Goal: Information Seeking & Learning: Find contact information

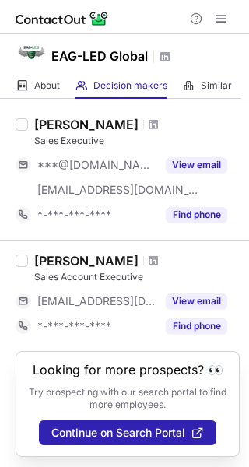
scroll to position [1068, 0]
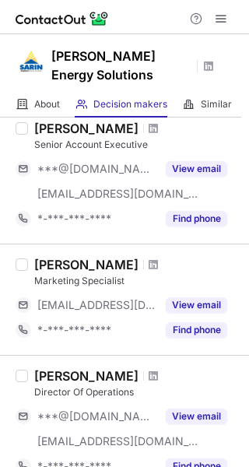
scroll to position [65, 0]
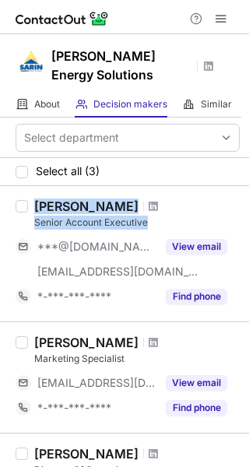
drag, startPoint x: 151, startPoint y: 220, endPoint x: 44, endPoint y: 225, distance: 107.4
click at [18, 229] on div "Tonya Vernon Senior Account Executive ***@yahoo.com ***@sarinenergy.com View em…" at bounding box center [124, 253] width 249 height 135
click at [54, 223] on div "Senior Account Executive" at bounding box center [136, 222] width 205 height 14
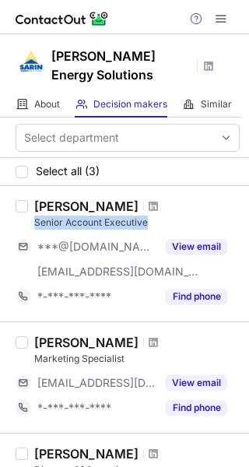
drag, startPoint x: 35, startPoint y: 222, endPoint x: 140, endPoint y: 224, distance: 105.0
click at [151, 224] on div "Senior Account Executive" at bounding box center [136, 222] width 205 height 14
copy div "Senior Account Executive"
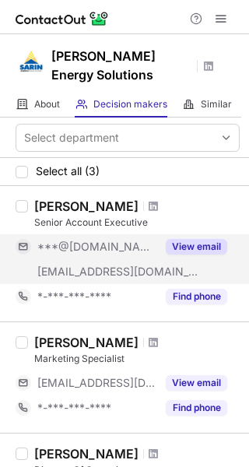
click at [194, 248] on button "View email" at bounding box center [196, 247] width 61 height 16
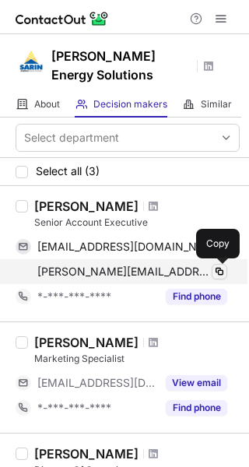
click at [216, 274] on span at bounding box center [219, 271] width 12 height 12
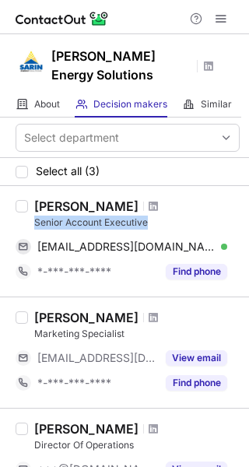
drag, startPoint x: 154, startPoint y: 226, endPoint x: 29, endPoint y: 221, distance: 125.3
click at [29, 221] on div "Tonya Vernon Senior Account Executive tonyavernon@yahoo.com Verified Copy *-***…" at bounding box center [134, 241] width 212 height 86
copy div "Senior Account Executive"
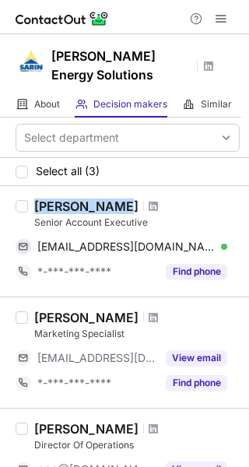
drag, startPoint x: 116, startPoint y: 211, endPoint x: 34, endPoint y: 208, distance: 81.7
click at [34, 208] on div "[PERSON_NAME]" at bounding box center [86, 206] width 104 height 16
copy div "[PERSON_NAME]"
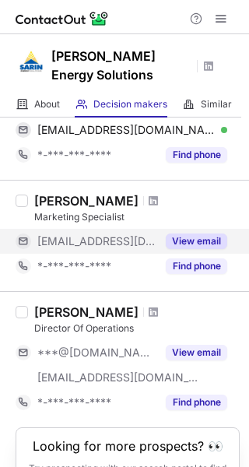
scroll to position [156, 0]
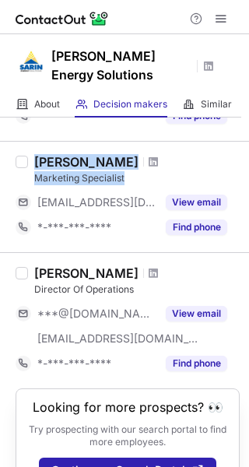
drag, startPoint x: 133, startPoint y: 175, endPoint x: 27, endPoint y: 184, distance: 106.2
click at [27, 184] on div "Kathryn Mos Marketing Specialist ***@sarinenergy.com View email *-***-***-**** …" at bounding box center [124, 196] width 249 height 111
click at [89, 177] on div "Marketing Specialist" at bounding box center [136, 178] width 205 height 14
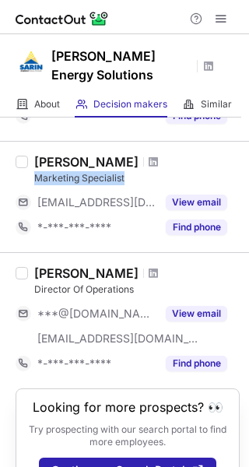
drag, startPoint x: 127, startPoint y: 180, endPoint x: 35, endPoint y: 178, distance: 91.8
click at [35, 178] on div "Marketing Specialist" at bounding box center [136, 178] width 205 height 14
copy div "Marketing Specialist"
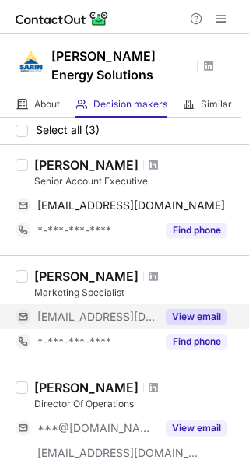
scroll to position [78, 0]
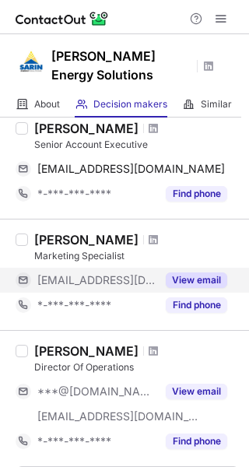
click at [194, 272] on button "View email" at bounding box center [196, 280] width 61 height 16
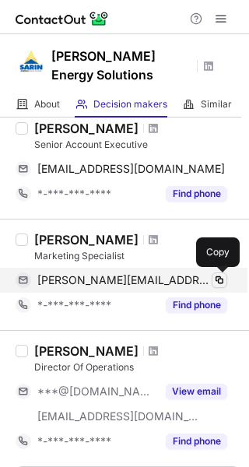
click at [218, 277] on span at bounding box center [219, 280] width 12 height 12
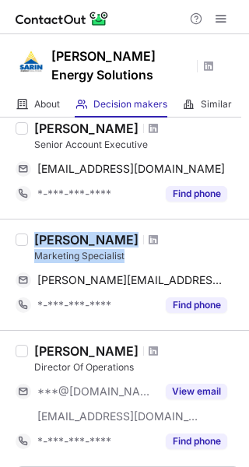
drag, startPoint x: 129, startPoint y: 257, endPoint x: 42, endPoint y: 258, distance: 87.1
click at [29, 261] on div "[PERSON_NAME] Marketing Specialist [PERSON_NAME][EMAIL_ADDRESS][DOMAIN_NAME] Co…" at bounding box center [134, 275] width 212 height 86
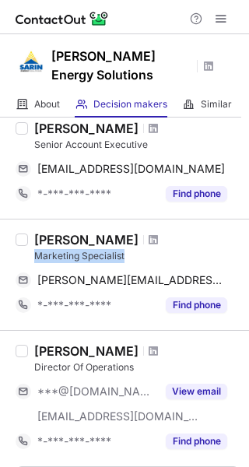
copy div "Marketing Specialist"
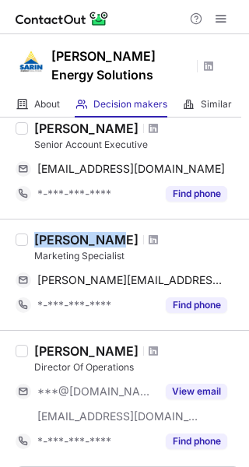
drag, startPoint x: 110, startPoint y: 240, endPoint x: 37, endPoint y: 240, distance: 73.9
click at [37, 240] on div "[PERSON_NAME]" at bounding box center [86, 240] width 104 height 16
copy div "[PERSON_NAME]"
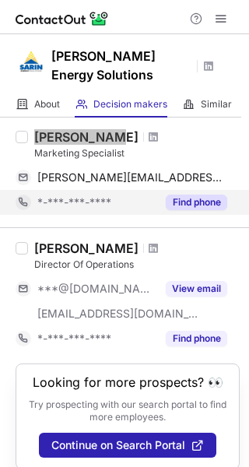
scroll to position [195, 0]
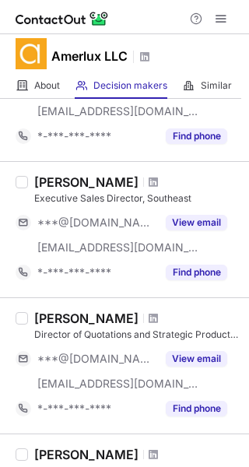
scroll to position [856, 0]
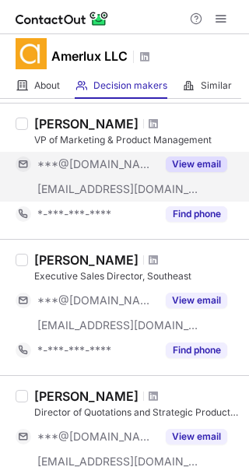
click at [178, 163] on button "View email" at bounding box center [196, 164] width 61 height 16
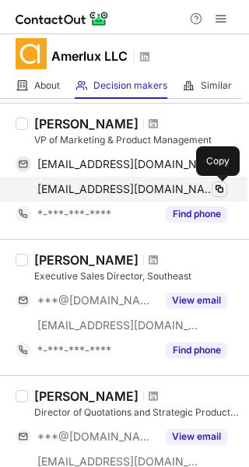
click at [222, 185] on span at bounding box center [219, 189] width 12 height 12
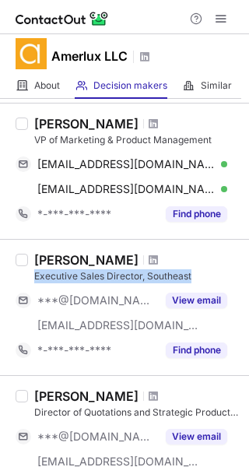
drag, startPoint x: 37, startPoint y: 277, endPoint x: 201, endPoint y: 275, distance: 164.1
click at [201, 275] on div "Executive Sales Director, Southeast" at bounding box center [136, 276] width 205 height 14
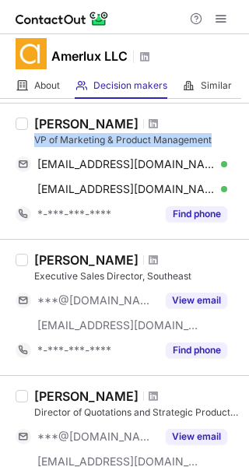
drag, startPoint x: 29, startPoint y: 141, endPoint x: 213, endPoint y: 145, distance: 184.4
click at [213, 145] on div "Bill Plageman VP of Marketing & Product Management plagbill@gmail.com Verified …" at bounding box center [134, 171] width 212 height 110
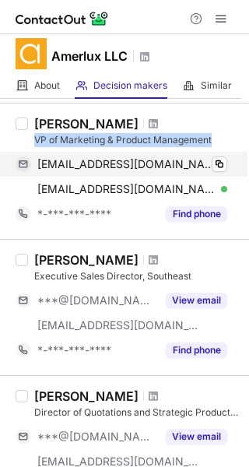
copy div "VP of Marketing & Product Management"
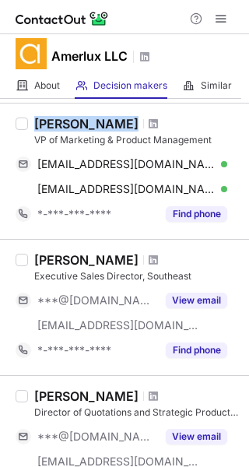
drag, startPoint x: 31, startPoint y: 124, endPoint x: 111, endPoint y: 127, distance: 80.2
click at [111, 127] on div "Bill Plageman VP of Marketing & Product Management plagbill@gmail.com Verified …" at bounding box center [134, 171] width 212 height 110
copy div "Bill Plageman"
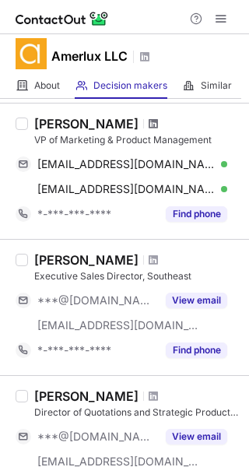
click at [149, 121] on span at bounding box center [153, 123] width 9 height 12
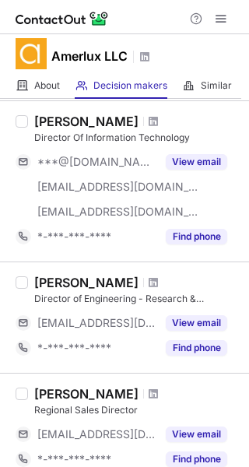
scroll to position [622, 0]
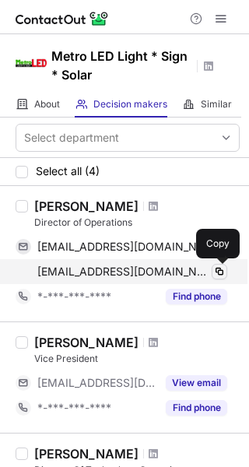
click at [222, 276] on span at bounding box center [219, 271] width 12 height 12
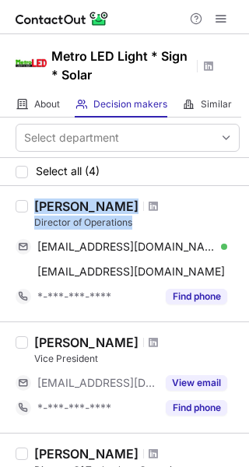
drag, startPoint x: 134, startPoint y: 222, endPoint x: 25, endPoint y: 222, distance: 108.9
click at [25, 222] on div "Sabir Jooma Director of Operations sabirjooma@gmail.com Verified Copy sabir@met…" at bounding box center [124, 253] width 249 height 135
click at [65, 221] on div "Director of Operations" at bounding box center [136, 222] width 205 height 14
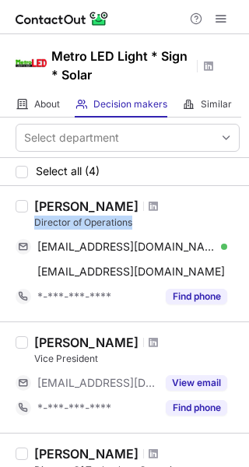
drag, startPoint x: 40, startPoint y: 226, endPoint x: 129, endPoint y: 224, distance: 88.7
click at [141, 225] on div "Sabir Jooma Director of Operations sabirjooma@gmail.com Verified Copy sabir@met…" at bounding box center [134, 253] width 212 height 110
copy div "Director of Operations"
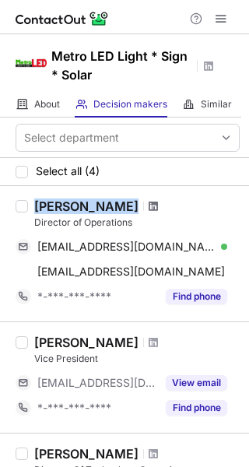
drag, startPoint x: 60, startPoint y: 207, endPoint x: 120, endPoint y: 208, distance: 59.9
click at [120, 208] on div "Sabir Jooma" at bounding box center [136, 206] width 205 height 16
copy div "Sabir Jooma"
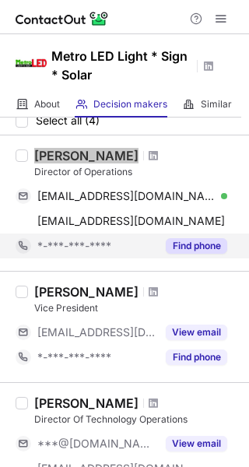
scroll to position [78, 0]
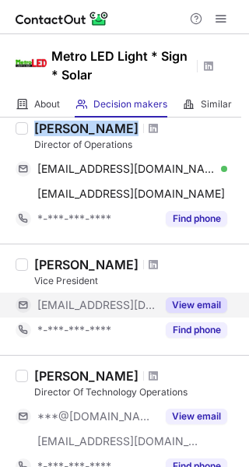
click at [217, 306] on button "View email" at bounding box center [196, 305] width 61 height 16
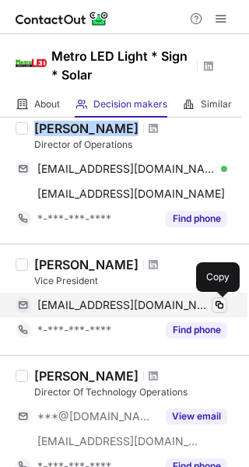
click at [219, 306] on span at bounding box center [219, 305] width 12 height 12
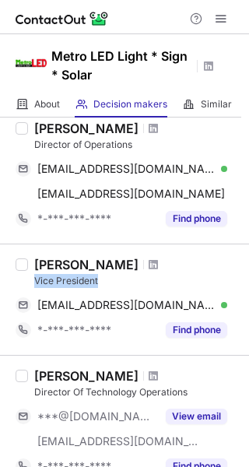
drag, startPoint x: 107, startPoint y: 279, endPoint x: 35, endPoint y: 284, distance: 72.5
click at [35, 284] on div "Vice President" at bounding box center [136, 281] width 205 height 14
copy div "Vice President"
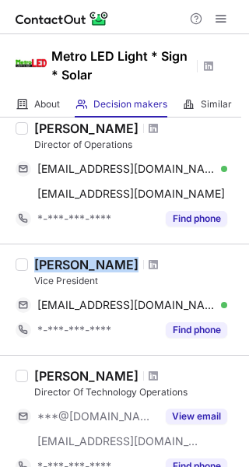
drag, startPoint x: 30, startPoint y: 263, endPoint x: 97, endPoint y: 265, distance: 67.7
click at [97, 265] on div "Raj Umani Vice President raj@metroled.com Verified Copy *-***-***-**** Find pho…" at bounding box center [134, 300] width 212 height 86
copy div "Raj Umani"
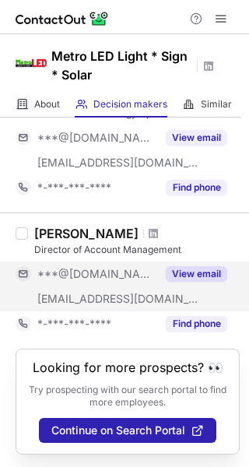
scroll to position [278, 0]
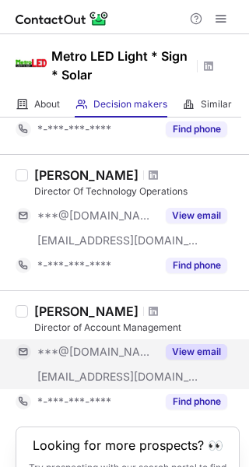
click at [205, 355] on button "View email" at bounding box center [196, 352] width 61 height 16
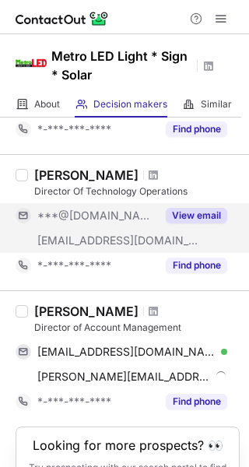
click at [198, 217] on button "View email" at bounding box center [196, 216] width 61 height 16
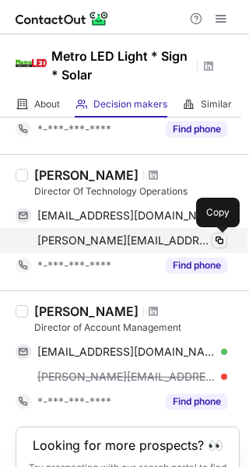
click at [219, 240] on span at bounding box center [219, 240] width 12 height 12
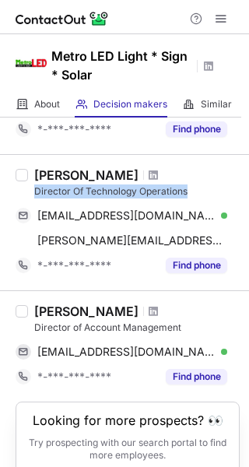
drag, startPoint x: 28, startPoint y: 187, endPoint x: 215, endPoint y: 187, distance: 186.7
click at [215, 187] on div "Brian Newmes Director Of Technology Operations jezibel413@yahoo.com Verified Co…" at bounding box center [134, 222] width 212 height 110
copy div "Director Of Technology Operations"
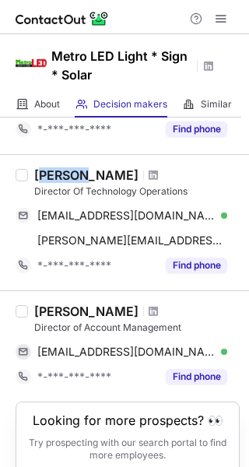
drag, startPoint x: 39, startPoint y: 176, endPoint x: 74, endPoint y: 174, distance: 35.0
click at [74, 174] on div "Brian Newmes" at bounding box center [86, 175] width 104 height 16
drag, startPoint x: 37, startPoint y: 177, endPoint x: 129, endPoint y: 172, distance: 92.7
click at [128, 171] on div "Brian Newmes" at bounding box center [136, 175] width 205 height 16
copy div "Brian Newmes"
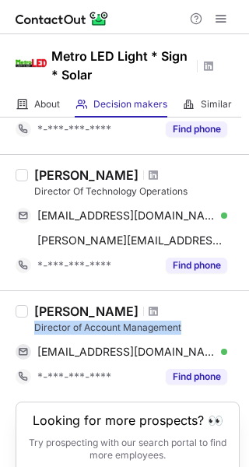
drag, startPoint x: 36, startPoint y: 327, endPoint x: 194, endPoint y: 325, distance: 158.7
click at [194, 325] on div "Director of Account Management" at bounding box center [136, 327] width 205 height 14
copy div "Director of Account Management"
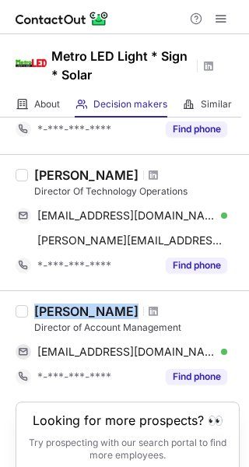
drag, startPoint x: 32, startPoint y: 311, endPoint x: 138, endPoint y: 307, distance: 106.6
click at [138, 307] on div "Cynthia Eubanks Director of Account Management cissyeub1@gmail.com Verified Cop…" at bounding box center [134, 346] width 212 height 86
copy div "Cynthia Eubanks"
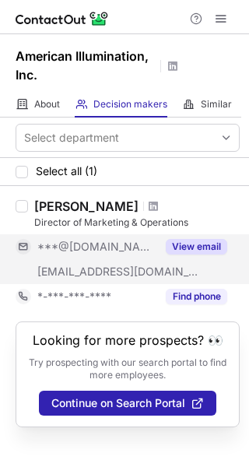
click at [204, 247] on button "View email" at bounding box center [196, 247] width 61 height 16
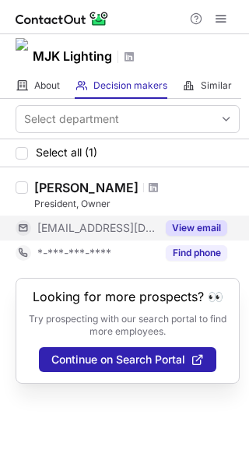
click at [186, 229] on button "View email" at bounding box center [196, 228] width 61 height 16
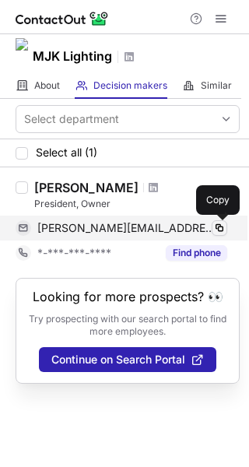
click at [220, 227] on span at bounding box center [219, 228] width 12 height 12
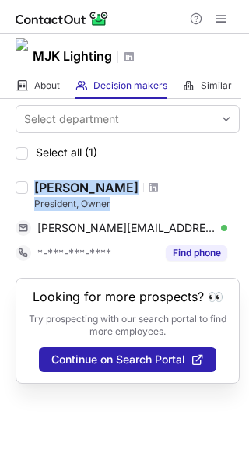
drag, startPoint x: 114, startPoint y: 202, endPoint x: 44, endPoint y: 201, distance: 70.8
click at [29, 202] on div "[PERSON_NAME] President, Owner [PERSON_NAME][EMAIL_ADDRESS][DOMAIN_NAME] Verifi…" at bounding box center [134, 223] width 212 height 86
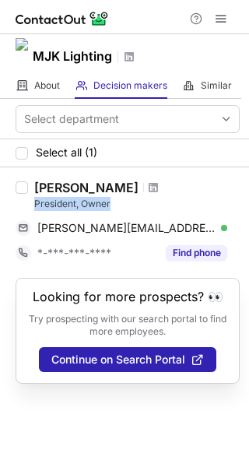
copy div "President, Owner"
drag, startPoint x: 35, startPoint y: 185, endPoint x: 130, endPoint y: 186, distance: 94.9
click at [130, 186] on div "Kimberly Cohen" at bounding box center [86, 188] width 104 height 16
copy div "Kimberly Cohen"
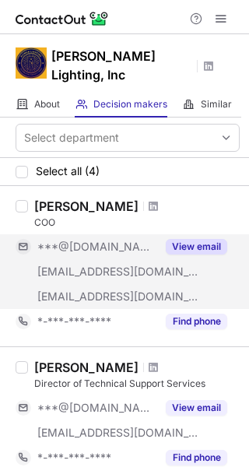
click at [201, 239] on button "View email" at bounding box center [196, 247] width 61 height 16
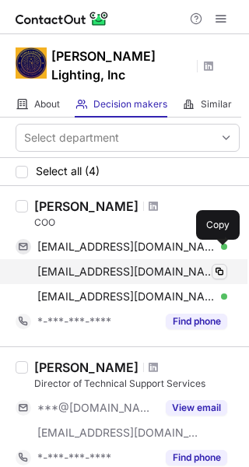
click at [217, 265] on span at bounding box center [219, 271] width 12 height 12
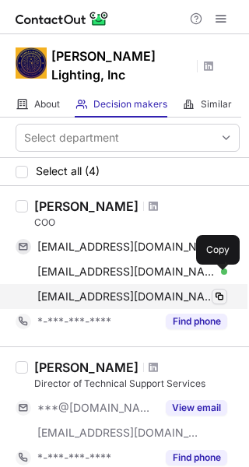
click at [221, 290] on span at bounding box center [219, 296] width 12 height 12
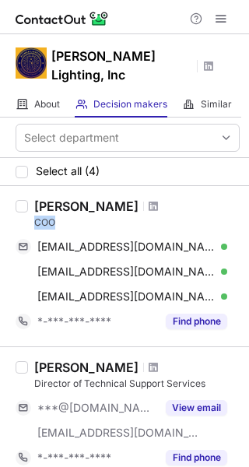
drag, startPoint x: 65, startPoint y: 200, endPoint x: 31, endPoint y: 200, distance: 33.4
click at [31, 200] on div "Bill Groener COO billgroener@gmail.com Verified Copy bill@actlighting.com Verif…" at bounding box center [134, 265] width 212 height 135
copy div "COO"
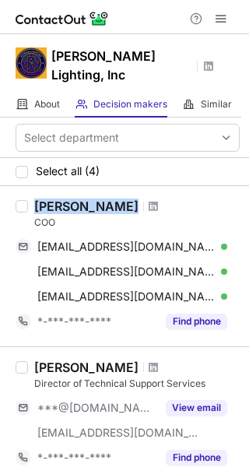
drag, startPoint x: 33, startPoint y: 189, endPoint x: 107, endPoint y: 193, distance: 74.0
click at [107, 198] on div "Bill Groener COO billgroener@gmail.com Verified Copy bill@actlighting.com Verif…" at bounding box center [134, 265] width 212 height 135
copy div "Bill Groener"
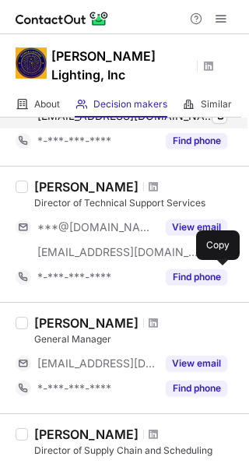
scroll to position [233, 0]
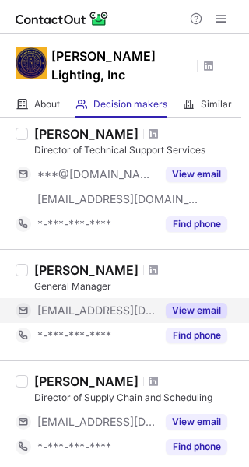
click at [210, 303] on button "View email" at bounding box center [196, 311] width 61 height 16
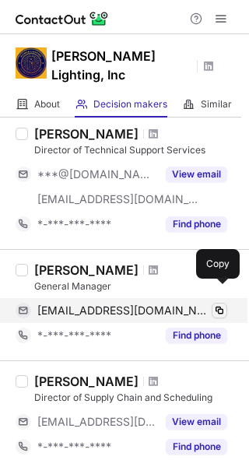
click at [219, 304] on span at bounding box center [219, 310] width 12 height 12
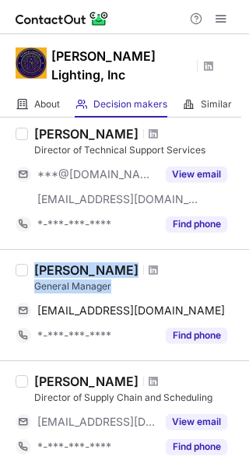
drag, startPoint x: 114, startPoint y: 264, endPoint x: 22, endPoint y: 267, distance: 92.6
click at [22, 267] on div "Smith Julie General Manager sjulie@altmanlighting.com Copy *-***-***-**** Find …" at bounding box center [124, 304] width 249 height 111
click at [55, 279] on div "General Manager" at bounding box center [136, 286] width 205 height 14
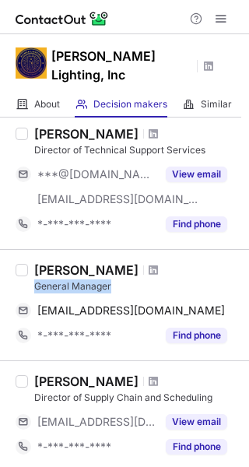
drag, startPoint x: 33, startPoint y: 268, endPoint x: 117, endPoint y: 273, distance: 85.0
click at [117, 272] on div "Smith Julie General Manager sjulie@altmanlighting.com Copy *-***-***-**** Find …" at bounding box center [134, 305] width 212 height 86
copy div "General Manager"
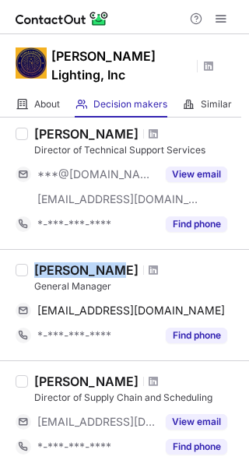
drag, startPoint x: 37, startPoint y: 250, endPoint x: 101, endPoint y: 249, distance: 64.6
click at [101, 262] on div "Smith Julie" at bounding box center [136, 270] width 205 height 16
copy div "Smith Julie"
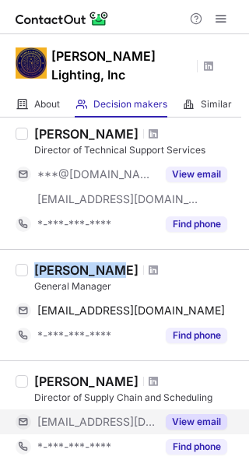
click at [203, 414] on button "View email" at bounding box center [196, 422] width 61 height 16
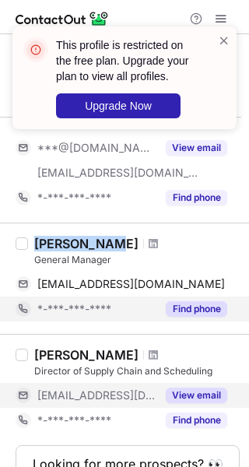
scroll to position [338, 0]
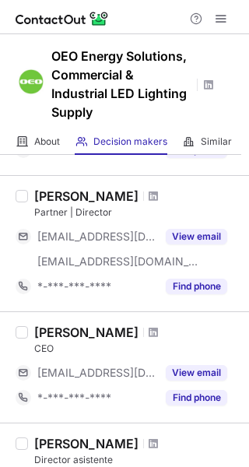
scroll to position [311, 0]
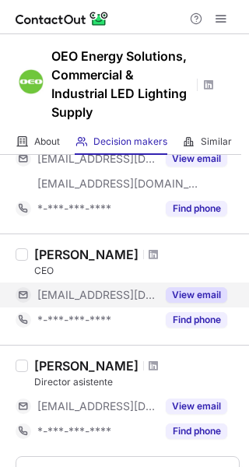
click at [198, 295] on button "View email" at bounding box center [196, 295] width 61 height 16
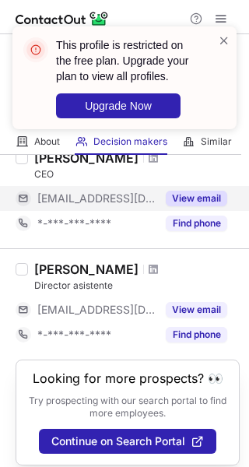
scroll to position [418, 0]
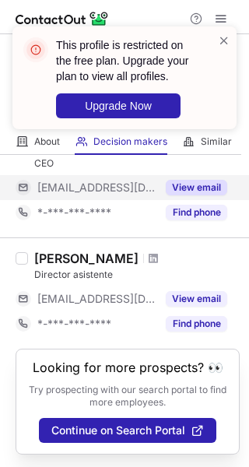
click at [205, 301] on button "View email" at bounding box center [196, 299] width 61 height 16
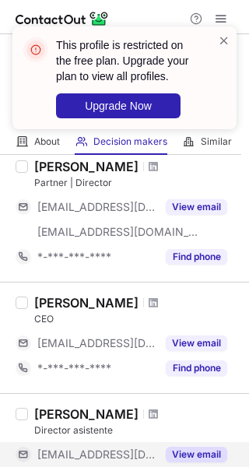
scroll to position [185, 0]
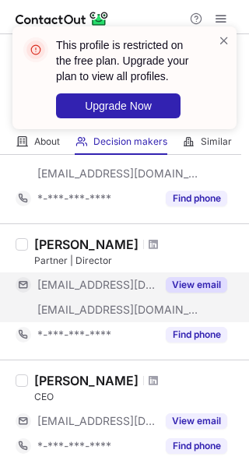
click at [205, 287] on button "View email" at bounding box center [196, 285] width 61 height 16
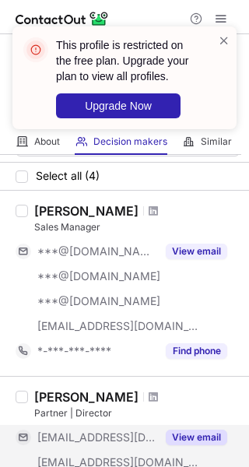
scroll to position [30, 0]
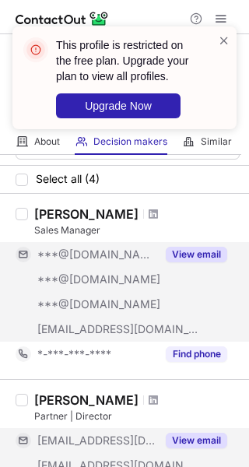
click at [206, 254] on button "View email" at bounding box center [196, 255] width 61 height 16
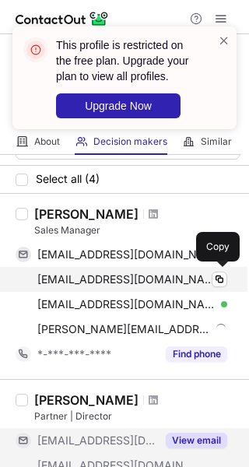
scroll to position [0, 0]
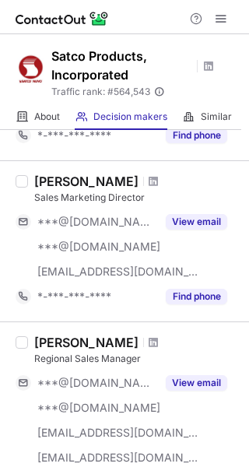
scroll to position [311, 0]
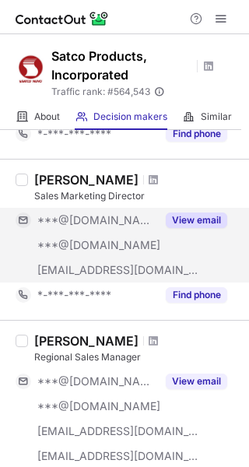
click at [198, 219] on button "View email" at bounding box center [196, 220] width 61 height 16
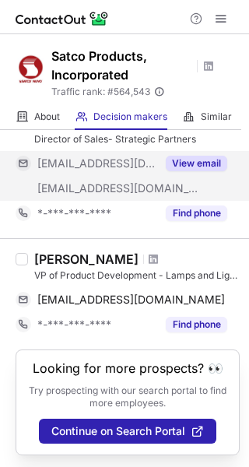
scroll to position [1235, 0]
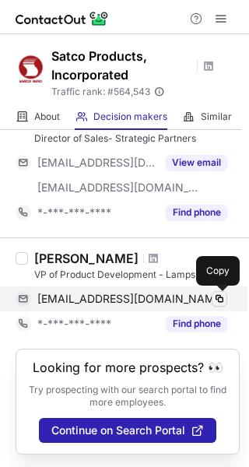
click at [219, 299] on span at bounding box center [219, 298] width 12 height 12
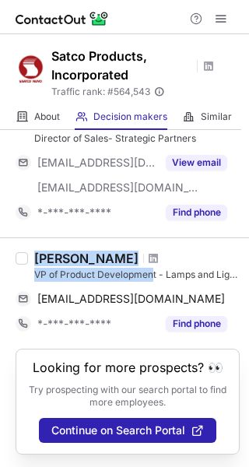
drag, startPoint x: 27, startPoint y: 277, endPoint x: 145, endPoint y: 276, distance: 118.2
click at [146, 277] on div "Chris Siegal VP of Product Development - Lamps and Light Sources chrissiegal@sa…" at bounding box center [124, 292] width 249 height 111
click at [142, 275] on div "VP of Product Development - Lamps and Light Sources" at bounding box center [136, 275] width 205 height 14
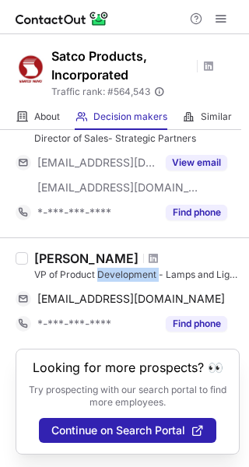
click at [142, 275] on div "VP of Product Development - Lamps and Light Sources" at bounding box center [136, 275] width 205 height 14
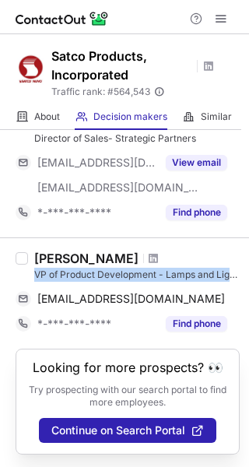
click at [142, 275] on div "VP of Product Development - Lamps and Light Sources" at bounding box center [136, 275] width 205 height 14
click at [141, 275] on div "VP of Product Development - Lamps and Light Sources" at bounding box center [136, 275] width 205 height 14
click at [147, 275] on div "VP of Product Development - Lamps and Light Sources" at bounding box center [136, 275] width 205 height 14
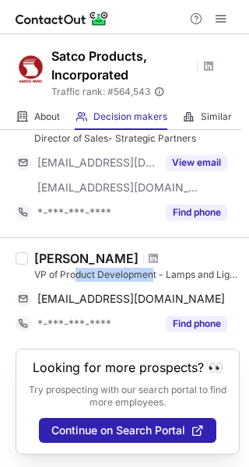
drag, startPoint x: 155, startPoint y: 277, endPoint x: 69, endPoint y: 276, distance: 85.6
click at [70, 276] on div "VP of Product Development - Lamps and Light Sources" at bounding box center [136, 275] width 205 height 14
click at [69, 275] on div "VP of Product Development - Lamps and Light Sources" at bounding box center [136, 275] width 205 height 14
drag, startPoint x: 156, startPoint y: 275, endPoint x: 30, endPoint y: 273, distance: 125.2
click at [30, 273] on div "Chris Siegal VP of Product Development - Lamps and Light Sources chrissiegal@sa…" at bounding box center [134, 293] width 212 height 86
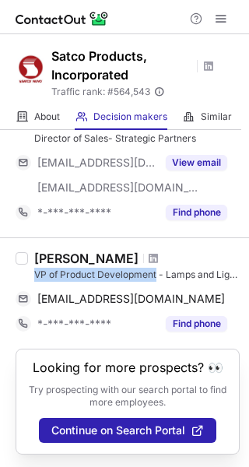
copy div "VP of Product Development"
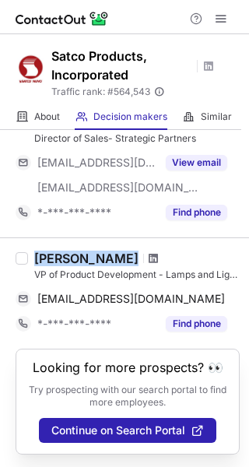
drag, startPoint x: 32, startPoint y: 256, endPoint x: 119, endPoint y: 255, distance: 87.1
click at [119, 255] on div "Chris Siegal VP of Product Development - Lamps and Light Sources chrissiegal@sa…" at bounding box center [134, 293] width 212 height 86
copy div "Chris Siegal"
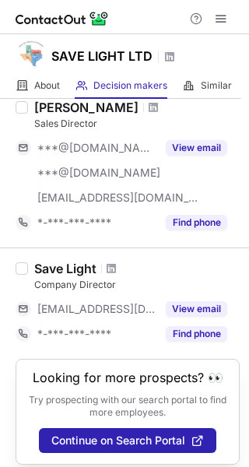
scroll to position [90, 0]
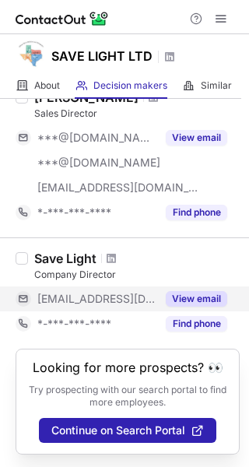
click at [191, 292] on button "View email" at bounding box center [196, 299] width 61 height 16
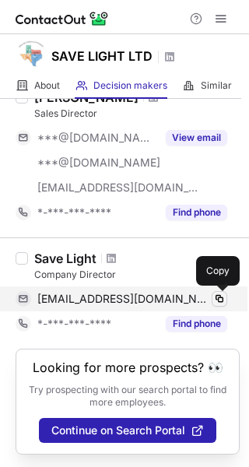
click at [220, 296] on span at bounding box center [219, 298] width 12 height 12
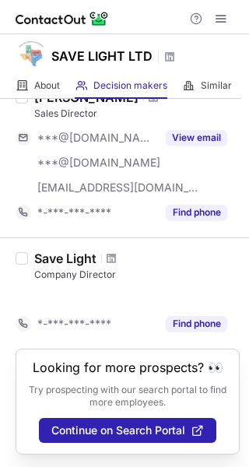
scroll to position [65, 0]
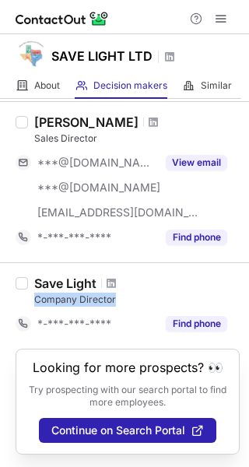
drag, startPoint x: 35, startPoint y: 299, endPoint x: 104, endPoint y: 299, distance: 69.2
click at [124, 299] on div "Company Director" at bounding box center [136, 299] width 205 height 14
copy div "Company Director"
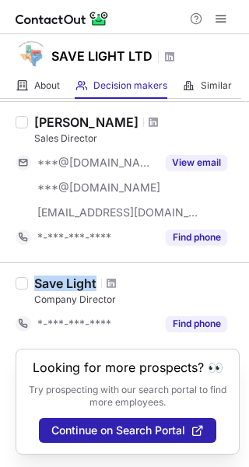
drag, startPoint x: 33, startPoint y: 283, endPoint x: 97, endPoint y: 285, distance: 64.6
click at [97, 285] on div "Save Light Company Director *-***-***-**** Find phone" at bounding box center [134, 305] width 212 height 61
copy div "Save Light"
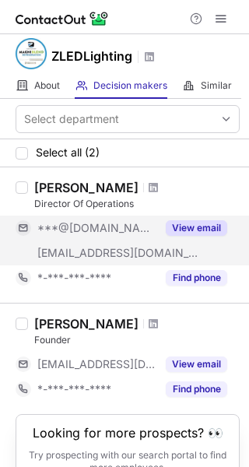
click at [202, 233] on button "View email" at bounding box center [196, 228] width 61 height 16
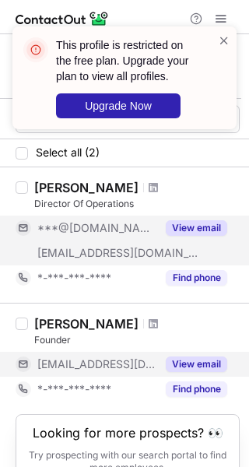
click at [207, 359] on button "View email" at bounding box center [196, 364] width 61 height 16
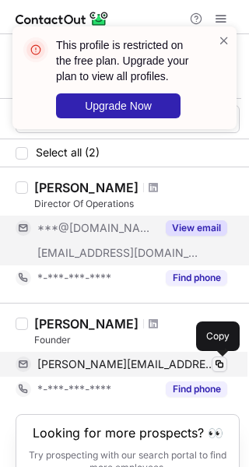
click at [215, 364] on span at bounding box center [219, 364] width 12 height 12
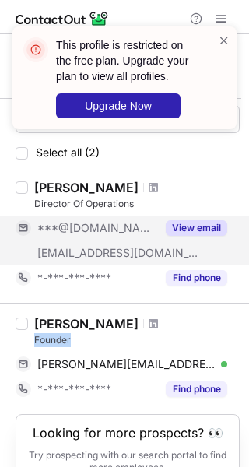
drag, startPoint x: 36, startPoint y: 341, endPoint x: 72, endPoint y: 341, distance: 36.6
click at [72, 341] on div "Founder" at bounding box center [136, 340] width 205 height 14
copy div "Founder"
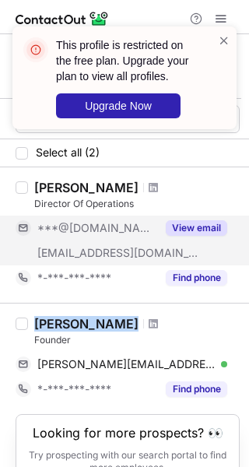
drag, startPoint x: 37, startPoint y: 318, endPoint x: 95, endPoint y: 324, distance: 57.8
click at [101, 324] on div "Jon Perper" at bounding box center [136, 324] width 205 height 16
copy div "Jon Perper"
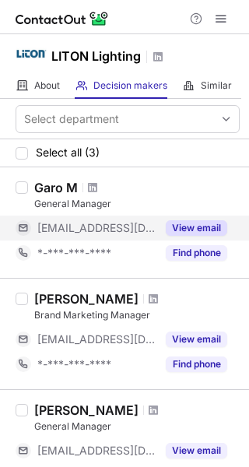
click at [197, 229] on button "View email" at bounding box center [196, 228] width 61 height 16
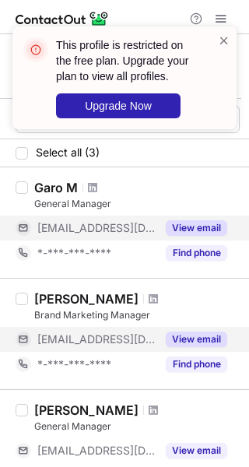
click at [193, 344] on button "View email" at bounding box center [196, 339] width 61 height 16
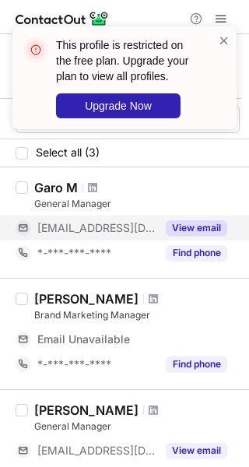
scroll to position [78, 0]
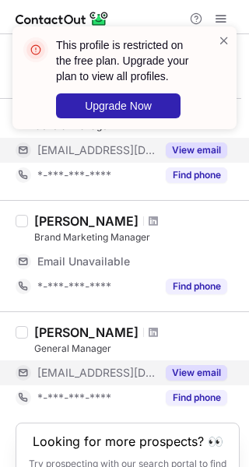
click at [213, 369] on button "View email" at bounding box center [196, 373] width 61 height 16
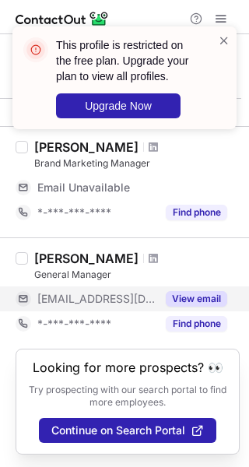
scroll to position [0, 0]
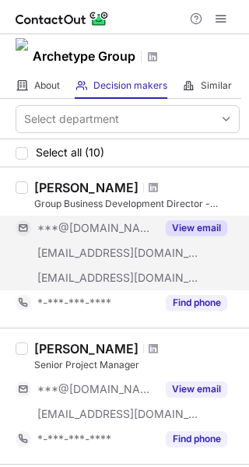
click at [216, 219] on div "View email" at bounding box center [191, 227] width 71 height 25
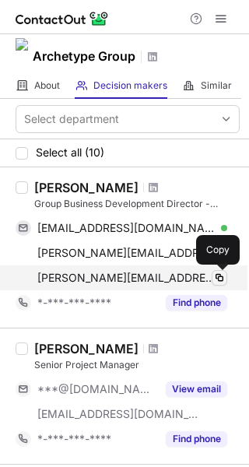
click at [219, 273] on span at bounding box center [219, 277] width 12 height 12
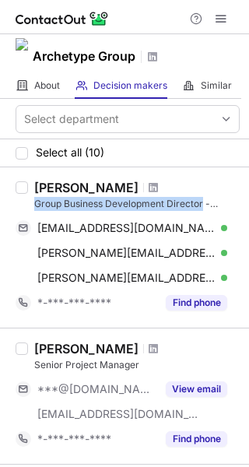
drag, startPoint x: 34, startPoint y: 206, endPoint x: 203, endPoint y: 201, distance: 168.8
click at [203, 201] on div "Group Business Development Director - Industry" at bounding box center [136, 204] width 205 height 14
copy div "Group Business Development Director"
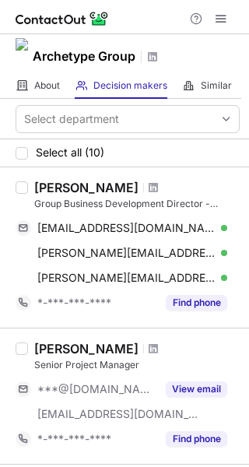
click at [36, 189] on div "[PERSON_NAME] Group Business Development Director - Industry [EMAIL_ADDRESS][DO…" at bounding box center [134, 247] width 212 height 135
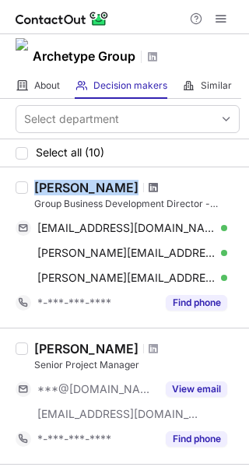
drag, startPoint x: 36, startPoint y: 189, endPoint x: 134, endPoint y: 188, distance: 98.0
click at [134, 188] on div "[PERSON_NAME]" at bounding box center [136, 188] width 205 height 16
copy div "[PERSON_NAME]"
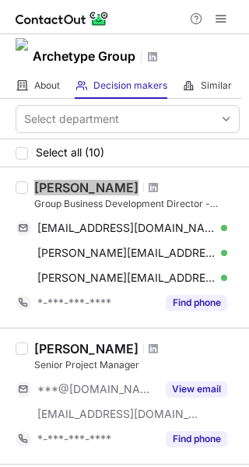
scroll to position [78, 0]
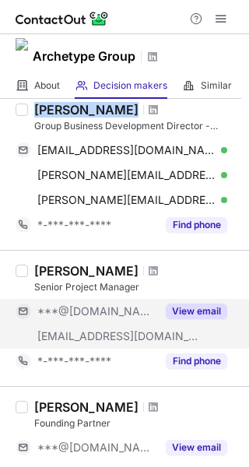
click at [189, 311] on button "View email" at bounding box center [196, 311] width 61 height 16
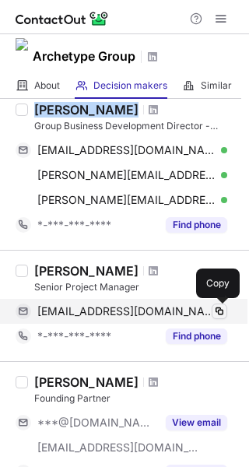
click at [218, 312] on span at bounding box center [219, 311] width 12 height 12
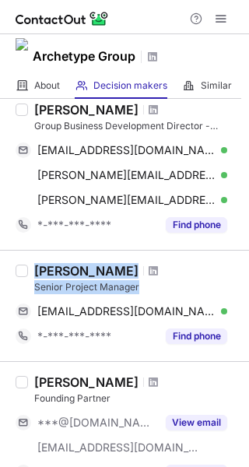
drag, startPoint x: 145, startPoint y: 289, endPoint x: 23, endPoint y: 293, distance: 121.4
click at [23, 293] on div "[PERSON_NAME] Senior Project Manager [EMAIL_ADDRESS][DOMAIN_NAME] Verified Copy…" at bounding box center [124, 305] width 249 height 111
click at [52, 289] on div "Senior Project Manager" at bounding box center [136, 287] width 205 height 14
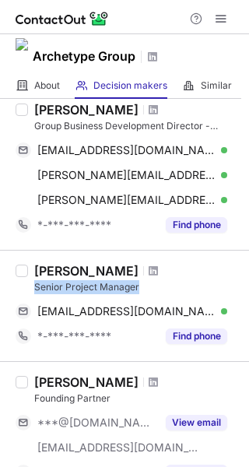
drag, startPoint x: 37, startPoint y: 290, endPoint x: 152, endPoint y: 286, distance: 116.0
click at [152, 286] on div "Senior Project Manager" at bounding box center [136, 287] width 205 height 14
copy div "Senior Project Manager"
drag, startPoint x: 36, startPoint y: 269, endPoint x: 126, endPoint y: 272, distance: 90.3
click at [126, 272] on div "[PERSON_NAME]" at bounding box center [136, 271] width 205 height 16
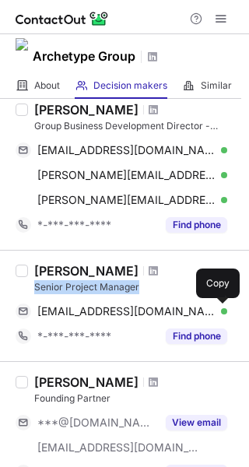
copy div "[PERSON_NAME]"
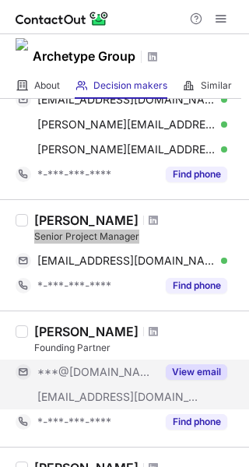
scroll to position [156, 0]
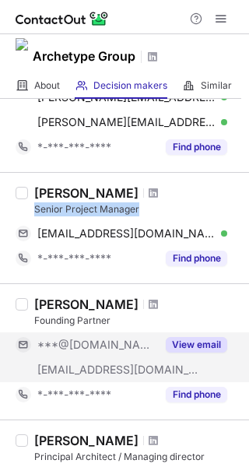
click at [196, 344] on button "View email" at bounding box center [196, 345] width 61 height 16
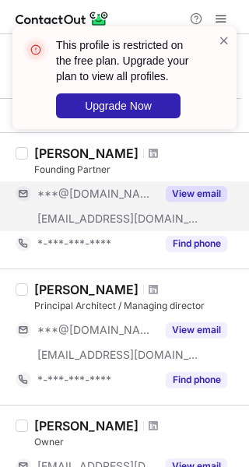
scroll to position [311, 0]
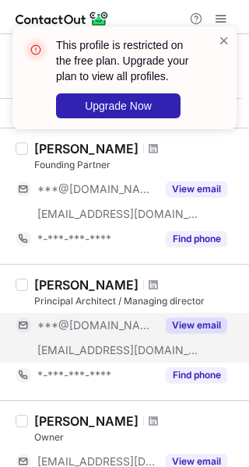
click at [209, 318] on button "View email" at bounding box center [196, 325] width 61 height 16
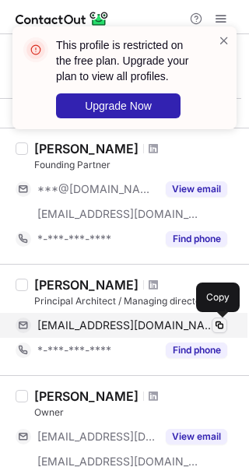
click at [215, 329] on span at bounding box center [219, 325] width 12 height 12
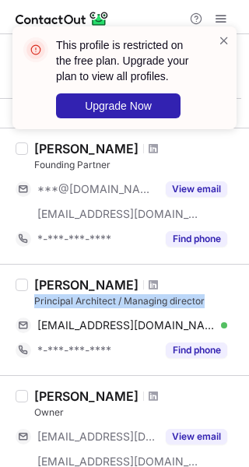
drag, startPoint x: 30, startPoint y: 299, endPoint x: 243, endPoint y: 303, distance: 213.9
click at [243, 303] on div "Select department Select all (10) [PERSON_NAME] Group Business Development Dire…" at bounding box center [124, 283] width 249 height 368
copy div "Principal Architect / Managing director"
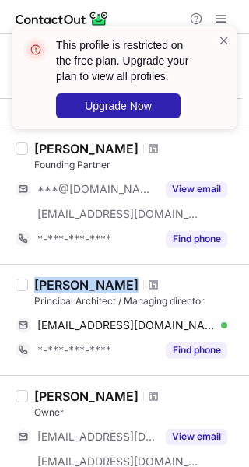
drag, startPoint x: 33, startPoint y: 282, endPoint x: 121, endPoint y: 284, distance: 88.7
click at [121, 284] on div "[PERSON_NAME] Principal Architect / Managing director [EMAIL_ADDRESS][DOMAIN_NA…" at bounding box center [134, 320] width 212 height 86
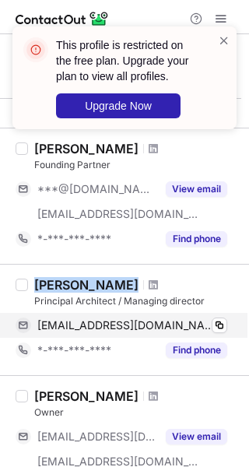
copy div "[PERSON_NAME]"
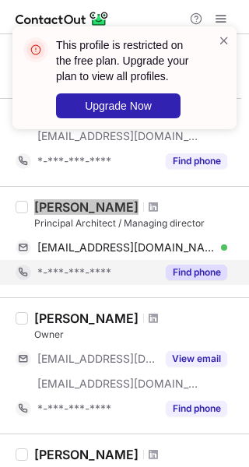
scroll to position [467, 0]
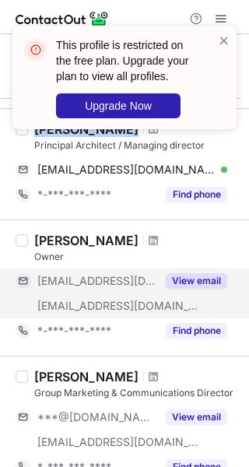
click at [193, 285] on button "View email" at bounding box center [196, 281] width 61 height 16
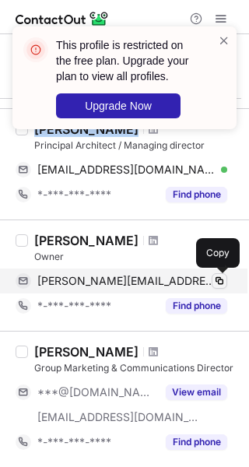
click at [220, 279] on span at bounding box center [219, 281] width 12 height 12
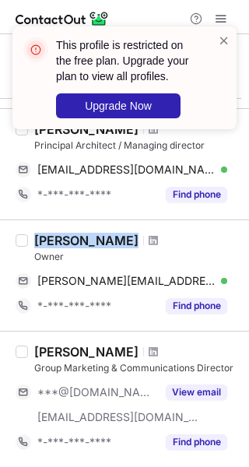
drag, startPoint x: 32, startPoint y: 240, endPoint x: 121, endPoint y: 241, distance: 89.5
click at [121, 241] on div "[PERSON_NAME] Owner [PERSON_NAME][EMAIL_ADDRESS][DOMAIN_NAME] Verified Copy *-*…" at bounding box center [134, 276] width 212 height 86
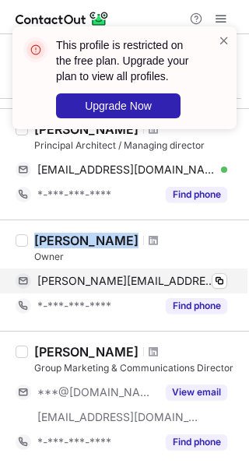
copy div "[PERSON_NAME]"
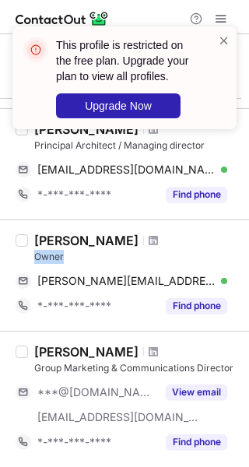
drag, startPoint x: 30, startPoint y: 257, endPoint x: 66, endPoint y: 257, distance: 36.6
click at [66, 257] on div "[PERSON_NAME] Owner [PERSON_NAME][EMAIL_ADDRESS][DOMAIN_NAME] Verified Copy *-*…" at bounding box center [134, 276] width 212 height 86
copy div "Owner"
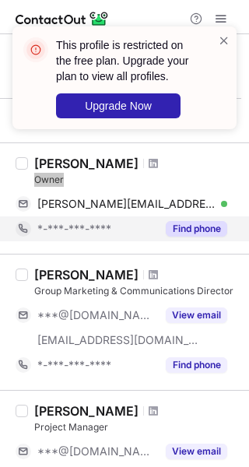
scroll to position [544, 0]
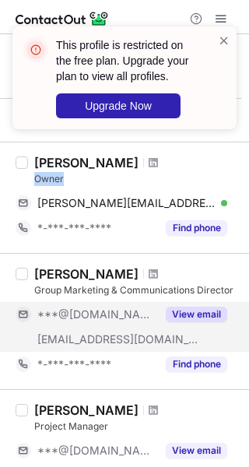
click at [196, 316] on button "View email" at bounding box center [196, 314] width 61 height 16
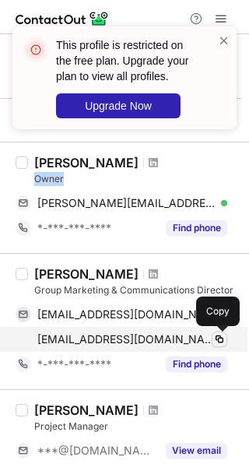
click at [225, 340] on span at bounding box center [219, 339] width 12 height 12
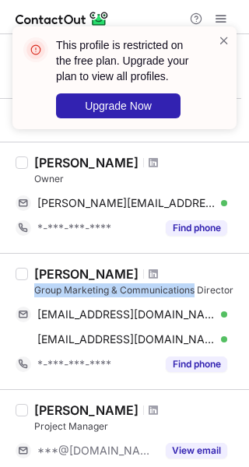
drag, startPoint x: 33, startPoint y: 287, endPoint x: 197, endPoint y: 290, distance: 164.1
click at [197, 290] on div "[PERSON_NAME] Group Marketing & Communications Director [EMAIL_ADDRESS][DOMAIN_…" at bounding box center [134, 321] width 212 height 110
copy div "Group Marketing & Communications"
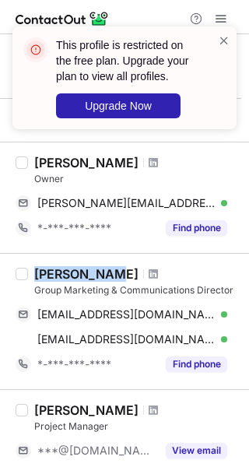
drag, startPoint x: 34, startPoint y: 272, endPoint x: 110, endPoint y: 278, distance: 75.7
click at [110, 278] on div "[PERSON_NAME]" at bounding box center [86, 274] width 104 height 16
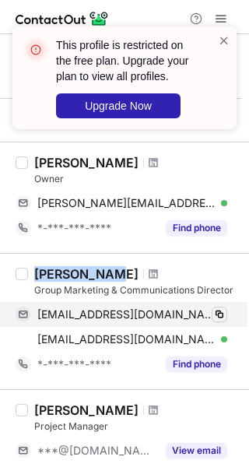
copy div "[PERSON_NAME]"
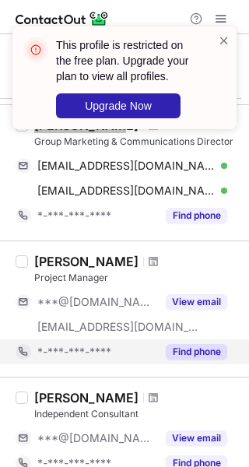
scroll to position [700, 0]
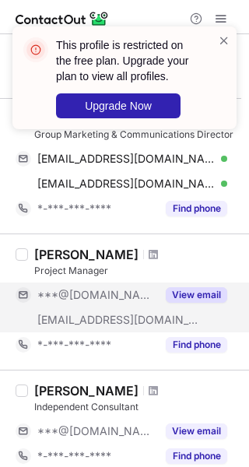
click at [212, 295] on button "View email" at bounding box center [196, 295] width 61 height 16
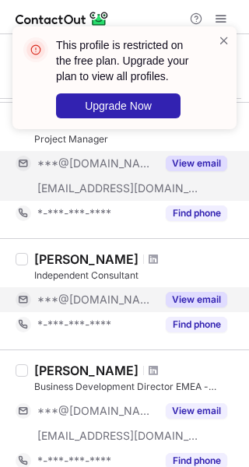
scroll to position [856, 0]
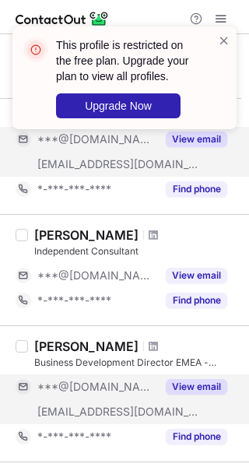
click at [198, 388] on button "View email" at bounding box center [196, 387] width 61 height 16
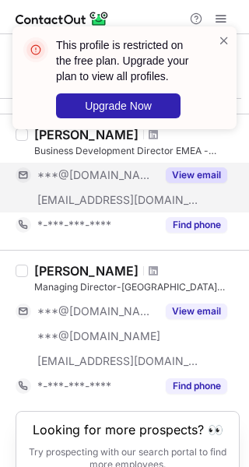
scroll to position [1089, 0]
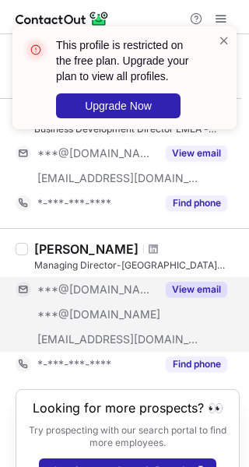
click at [201, 284] on button "View email" at bounding box center [196, 290] width 61 height 16
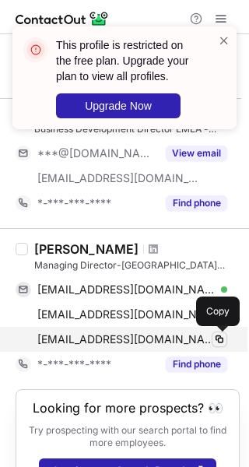
click at [224, 341] on span at bounding box center [219, 339] width 12 height 12
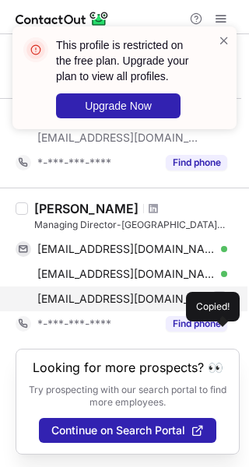
scroll to position [1052, 0]
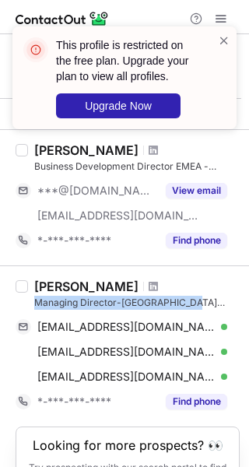
drag, startPoint x: 34, startPoint y: 304, endPoint x: 197, endPoint y: 305, distance: 162.6
click at [197, 305] on div "Managing Director-[GEOGRAPHIC_DATA] office" at bounding box center [136, 303] width 205 height 14
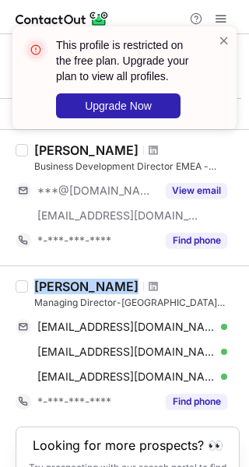
drag, startPoint x: 35, startPoint y: 287, endPoint x: 124, endPoint y: 282, distance: 89.6
click at [124, 282] on div "[PERSON_NAME]" at bounding box center [136, 286] width 205 height 16
